Goal: Task Accomplishment & Management: Manage account settings

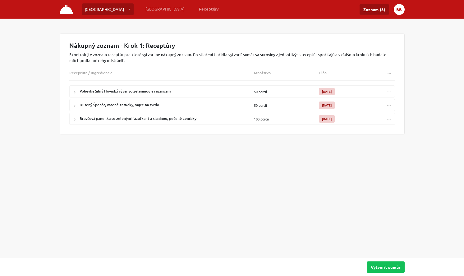
click at [400, 9] on button "BB" at bounding box center [399, 9] width 11 height 11
click at [384, 37] on link "Odhlásiť" at bounding box center [380, 36] width 44 height 11
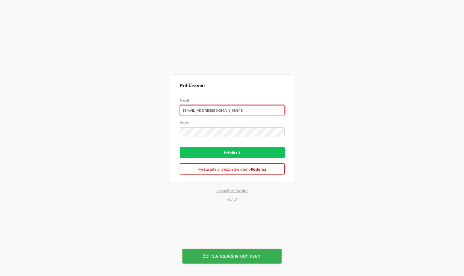
drag, startPoint x: 236, startPoint y: 110, endPoint x: 118, endPoint y: 112, distance: 118.2
click at [118, 112] on div "Prihlásenie Email [EMAIL_ADDRESS][DOMAIN_NAME] Heslo Prihlásiť Vyskúšajte si be…" at bounding box center [232, 138] width 354 height 276
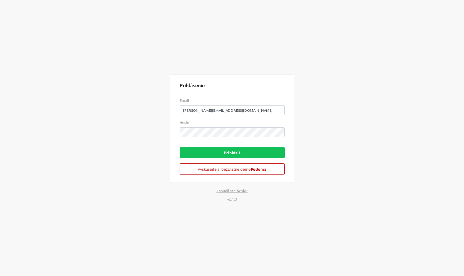
drag, startPoint x: 223, startPoint y: 110, endPoint x: 129, endPoint y: 112, distance: 93.9
click at [129, 112] on div "Prihlásenie Email [PERSON_NAME][EMAIL_ADDRESS][DOMAIN_NAME] Heslo Prihlásiť Vys…" at bounding box center [232, 138] width 354 height 276
click at [247, 155] on button "Prihlásiť" at bounding box center [232, 153] width 105 height 12
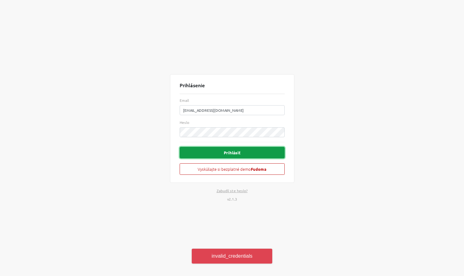
click at [257, 152] on button "Prihlásiť" at bounding box center [232, 153] width 105 height 12
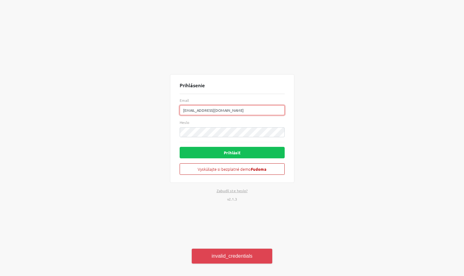
click at [243, 112] on input "[EMAIL_ADDRESS][DOMAIN_NAME]" at bounding box center [232, 110] width 105 height 10
type input "[EMAIL_ADDRESS][DOMAIN_NAME]"
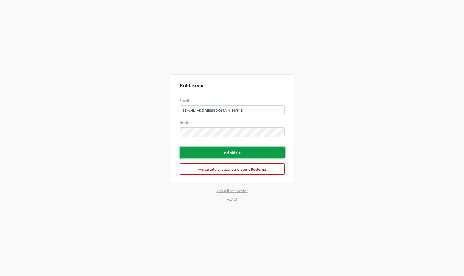
click at [258, 151] on button "Prihlásiť" at bounding box center [232, 153] width 105 height 12
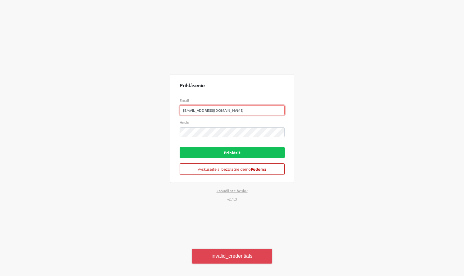
click at [242, 110] on input "[EMAIL_ADDRESS][DOMAIN_NAME]" at bounding box center [232, 110] width 105 height 10
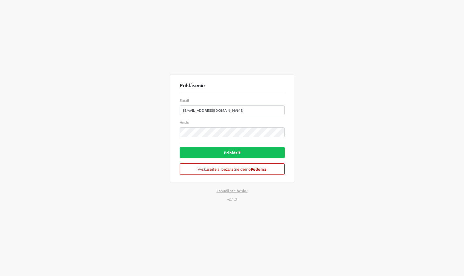
click at [421, 67] on div "Prihlásenie Email [EMAIL_ADDRESS][DOMAIN_NAME] Heslo Prihlásiť Vyskúšajte si be…" at bounding box center [232, 138] width 464 height 276
drag, startPoint x: 239, startPoint y: 111, endPoint x: 122, endPoint y: 117, distance: 117.4
click at [122, 117] on div "Prihlásenie Email [EMAIL_ADDRESS][DOMAIN_NAME] Heslo Prihlásiť Vyskúšajte si be…" at bounding box center [232, 138] width 354 height 276
click at [121, 114] on div "Prihlásenie Email Heslo Prihlásiť Vyskúšajte si bezplatné demo Fudoma Zabudli s…" at bounding box center [232, 138] width 354 height 276
click at [137, 138] on div "Prihlásenie Email Heslo Prihlásiť Vyskúšajte si bezplatné demo Fudoma Zabudli s…" at bounding box center [232, 138] width 354 height 276
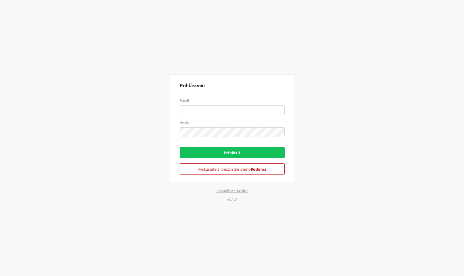
click at [117, 128] on div "Prihlásenie Email Heslo Prihlásiť Vyskúšajte si bezplatné demo Fudoma Zabudli s…" at bounding box center [232, 138] width 354 height 276
click at [257, 111] on input "Email" at bounding box center [232, 110] width 105 height 10
type input "[PERSON_NAME][EMAIL_ADDRESS][DOMAIN_NAME]"
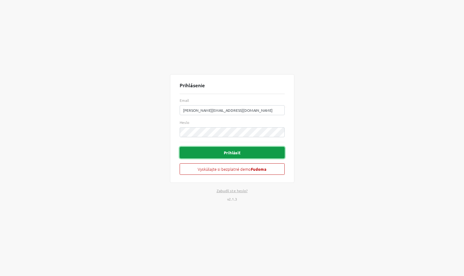
click at [203, 148] on button "Prihlásiť" at bounding box center [232, 153] width 105 height 12
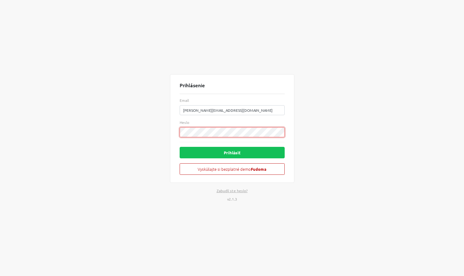
click at [90, 137] on div "Prihlásenie Email [PERSON_NAME][EMAIL_ADDRESS][DOMAIN_NAME] Heslo Prihlásiť Vys…" at bounding box center [232, 138] width 354 height 276
click at [180, 147] on button "Prihlásiť" at bounding box center [232, 153] width 105 height 12
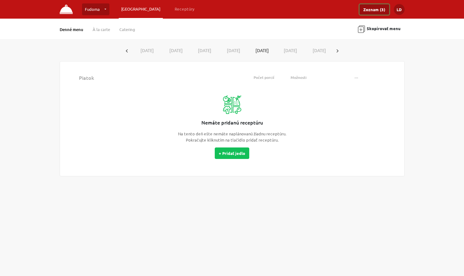
click at [377, 11] on link "Zoznam (3)" at bounding box center [375, 9] width 30 height 10
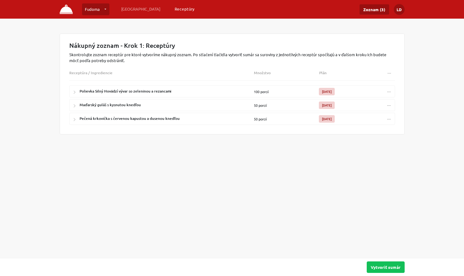
click at [172, 8] on link "Receptúry" at bounding box center [184, 8] width 25 height 11
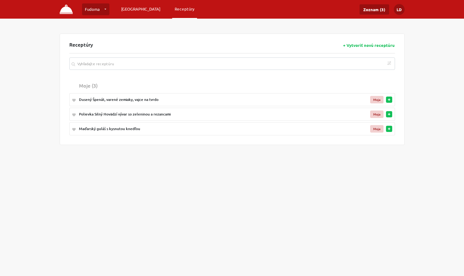
drag, startPoint x: 122, startPoint y: 7, endPoint x: 131, endPoint y: 16, distance: 12.3
click at [123, 7] on link "[GEOGRAPHIC_DATA]" at bounding box center [141, 8] width 44 height 11
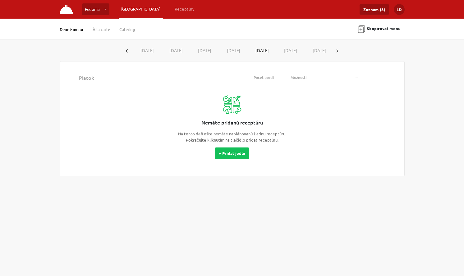
click at [339, 52] on icon "button" at bounding box center [338, 50] width 2 height 3
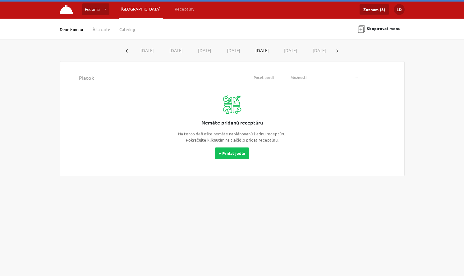
click at [149, 53] on button "[DATE]" at bounding box center [146, 51] width 29 height 12
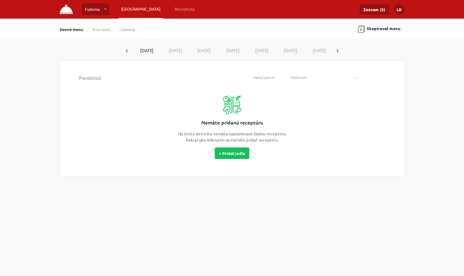
drag, startPoint x: 176, startPoint y: 52, endPoint x: 323, endPoint y: 48, distance: 147.1
click at [179, 52] on button "[DATE]" at bounding box center [174, 51] width 29 height 12
click at [343, 48] on button "button" at bounding box center [338, 51] width 10 height 12
drag, startPoint x: 146, startPoint y: 49, endPoint x: 246, endPoint y: 53, distance: 100.5
click at [146, 50] on button "[DATE]" at bounding box center [146, 51] width 29 height 12
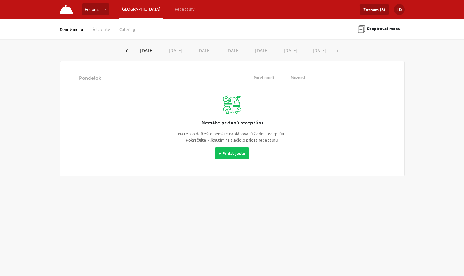
click at [127, 49] on icon "button" at bounding box center [127, 50] width 2 height 3
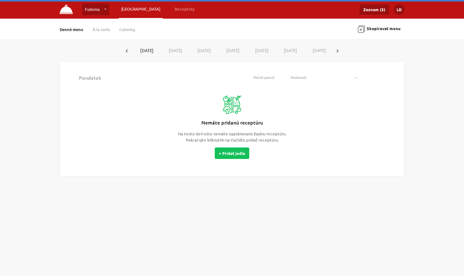
click at [126, 49] on icon "button" at bounding box center [127, 50] width 2 height 3
